Goal: Book appointment/travel/reservation

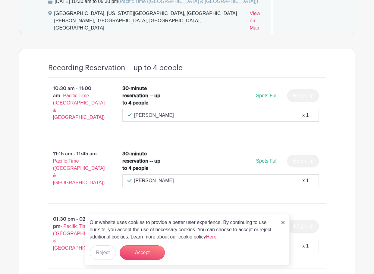
scroll to position [462, 0]
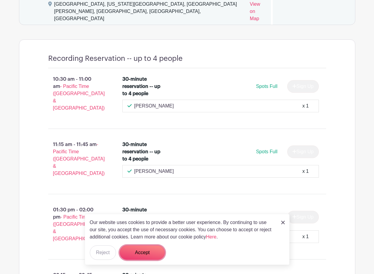
click at [136, 254] on button "Accept" at bounding box center [142, 253] width 45 height 14
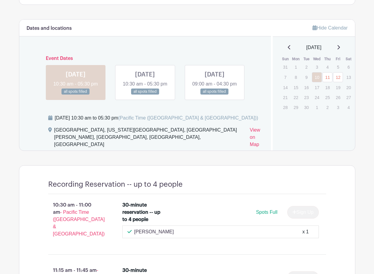
scroll to position [267, 0]
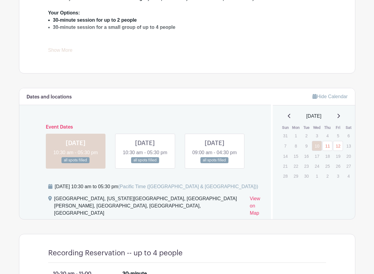
click at [145, 164] on link at bounding box center [145, 164] width 0 height 0
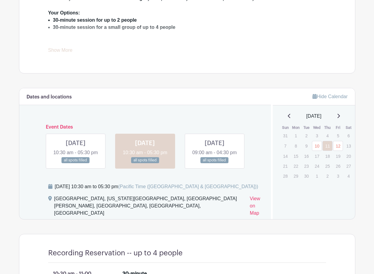
click at [215, 164] on link at bounding box center [215, 164] width 0 height 0
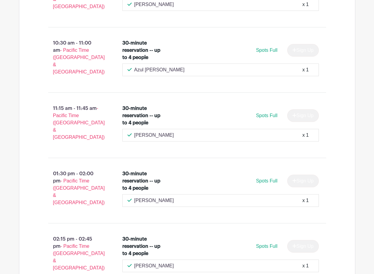
scroll to position [609, 0]
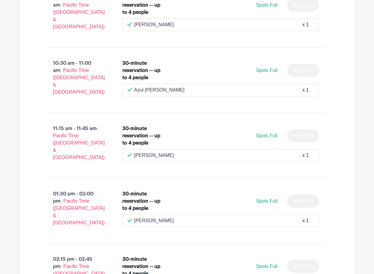
click at [334, 81] on div "30-minute reservation -- up to 4 people Spots Full Sign Up Azul Wells x 1" at bounding box center [224, 80] width 223 height 46
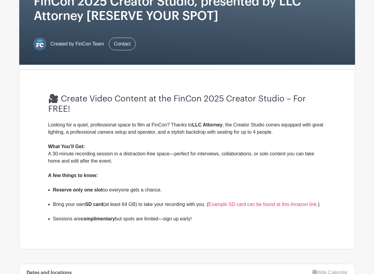
scroll to position [100, 0]
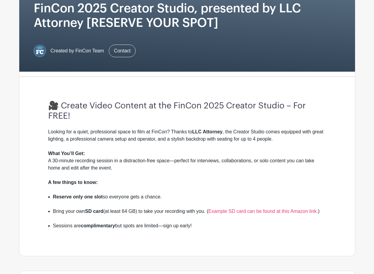
drag, startPoint x: 45, startPoint y: 160, endPoint x: 130, endPoint y: 169, distance: 85.3
click at [130, 169] on div "🎥 Create Video Content at the FinCon 2025 Creator Studio – For FREE! Looking fo…" at bounding box center [187, 169] width 307 height 175
copy div "A 30-minute recording session in a distraction-free space—perfect for interview…"
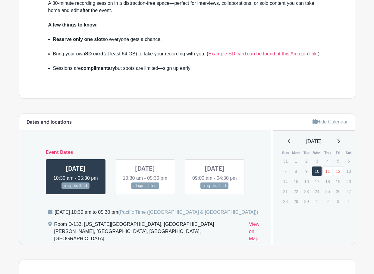
scroll to position [261, 0]
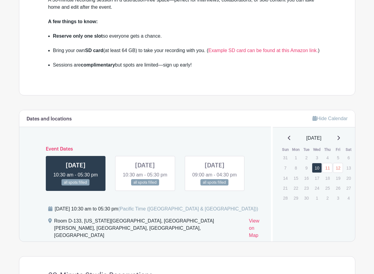
click at [145, 186] on link at bounding box center [145, 186] width 0 height 0
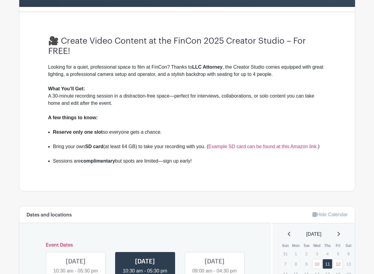
scroll to position [161, 0]
